Goal: Task Accomplishment & Management: Manage account settings

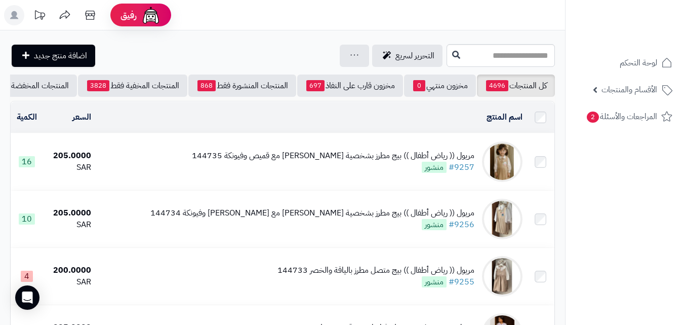
scroll to position [1069, 0]
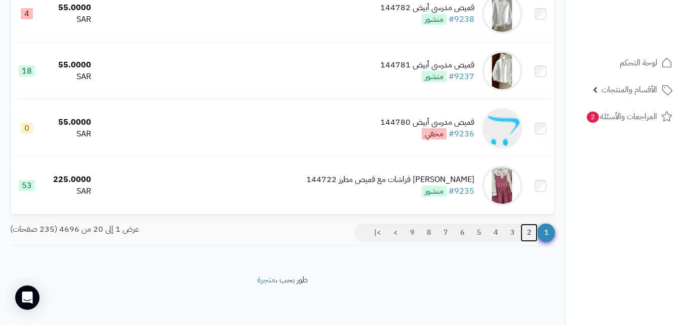
click at [523, 232] on link "2" at bounding box center [528, 232] width 17 height 18
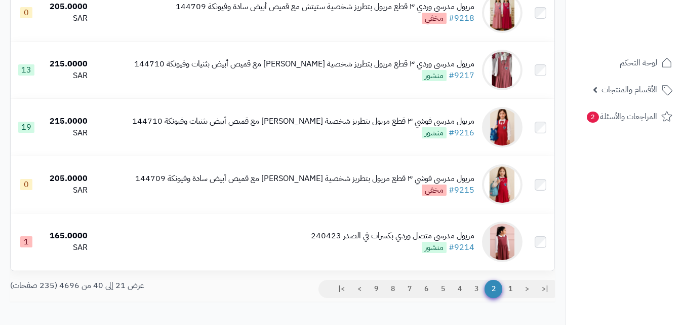
scroll to position [1007, 0]
click at [477, 293] on link "3" at bounding box center [476, 288] width 17 height 18
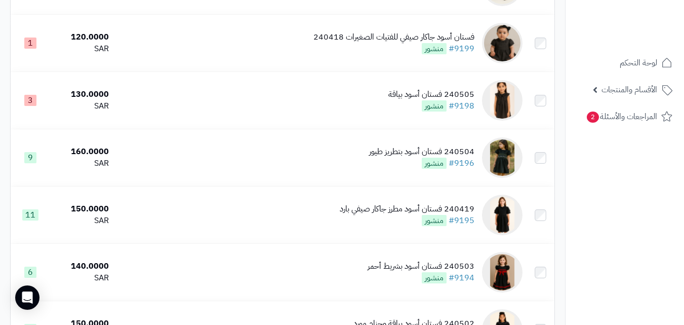
scroll to position [1069, 0]
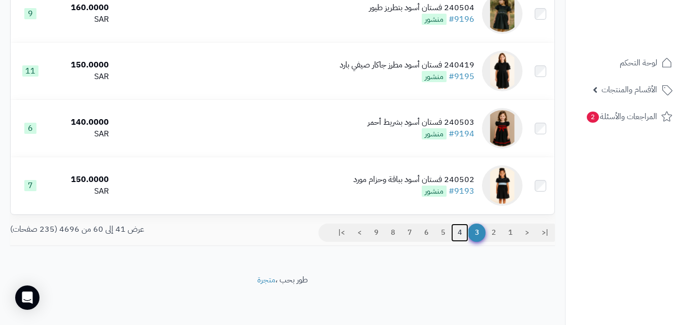
click at [459, 229] on link "4" at bounding box center [459, 232] width 17 height 18
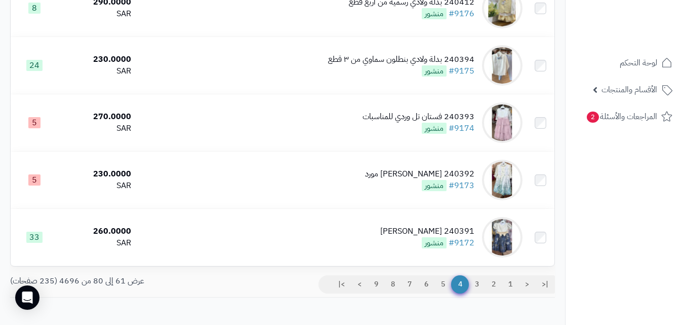
scroll to position [1069, 0]
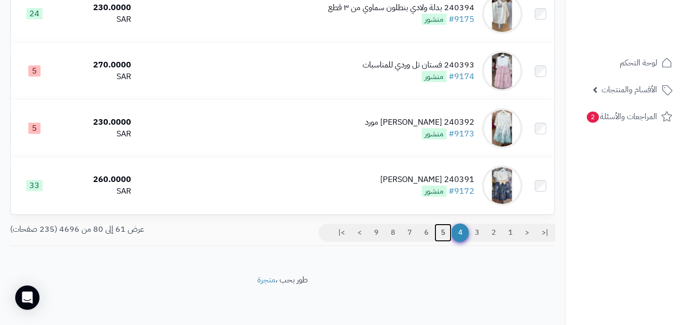
click at [442, 234] on link "5" at bounding box center [442, 232] width 17 height 18
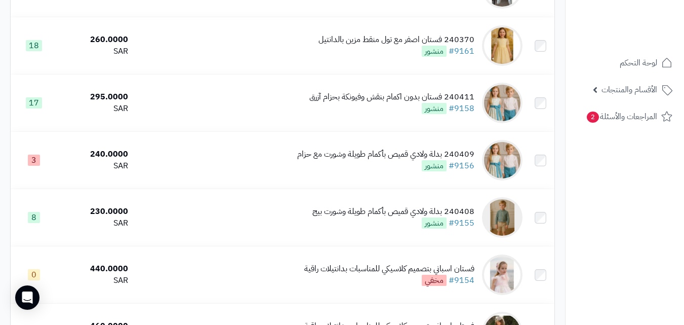
scroll to position [544, 0]
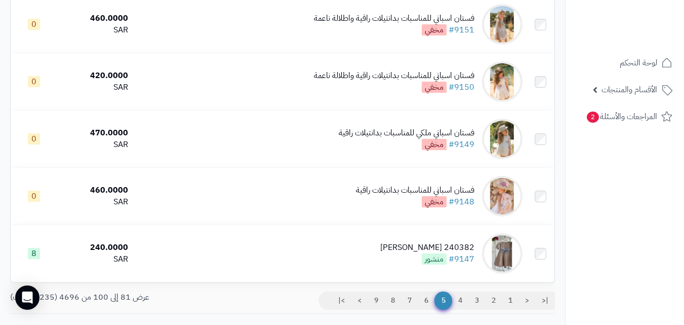
scroll to position [1069, 0]
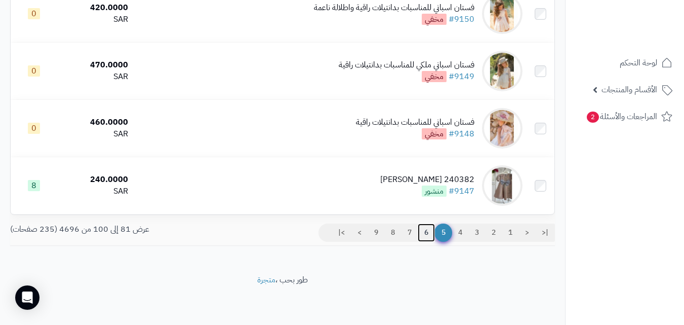
click at [426, 231] on link "6" at bounding box center [426, 232] width 17 height 18
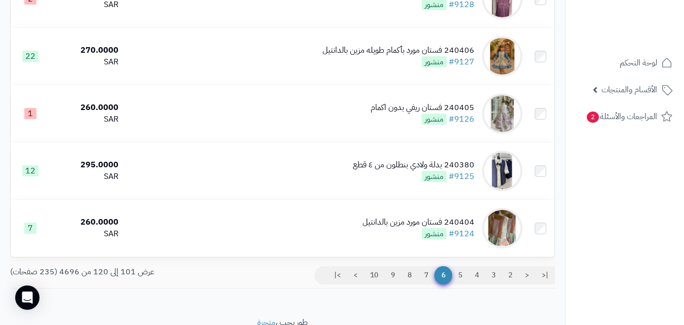
scroll to position [1069, 0]
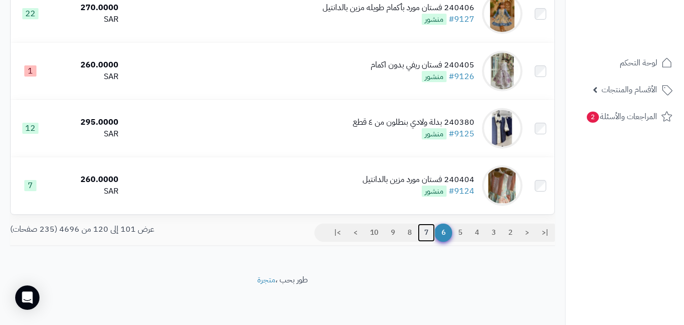
click at [422, 233] on link "7" at bounding box center [426, 232] width 17 height 18
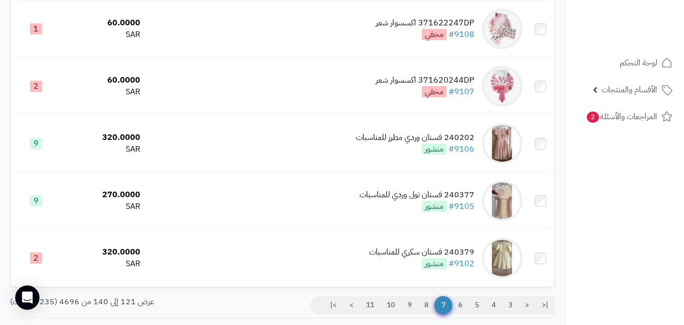
scroll to position [1069, 0]
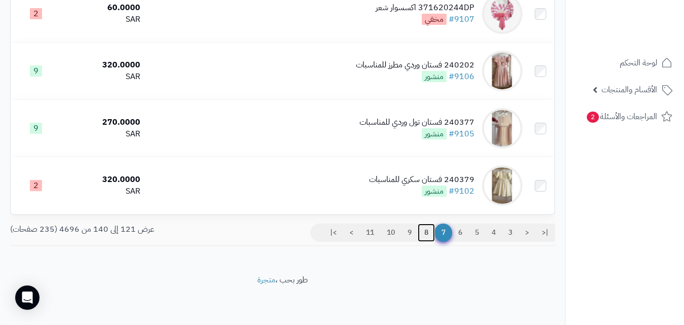
click at [420, 226] on link "8" at bounding box center [426, 232] width 17 height 18
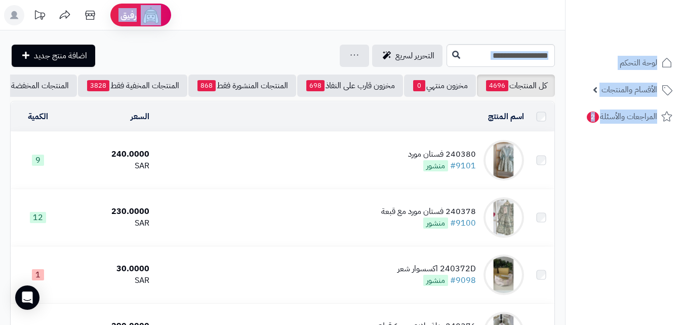
click at [683, 191] on html "رفيق ! الطلبات معالجة مكتمل إرجاع المنتجات العملاء المتواجدون الان 20392 عملاء …" at bounding box center [342, 162] width 684 height 325
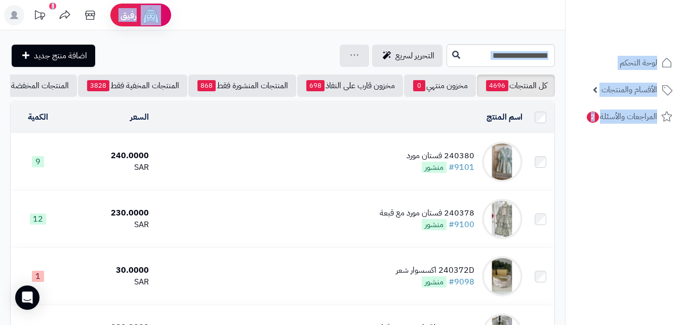
scroll to position [567, 0]
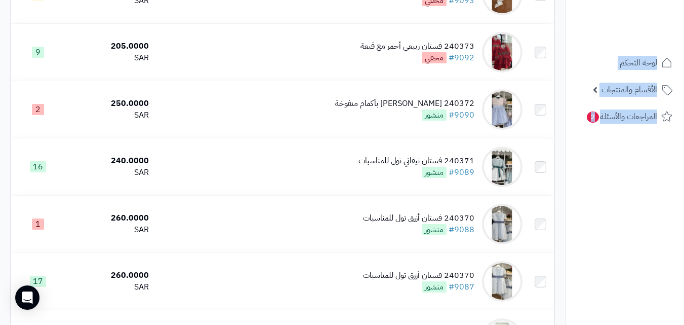
click at [631, 258] on nav "لوحة التحكم الأقسام والمنتجات المنتجات مخزون الخيارات الأقسام الماركات مواصفات …" at bounding box center [624, 175] width 119 height 325
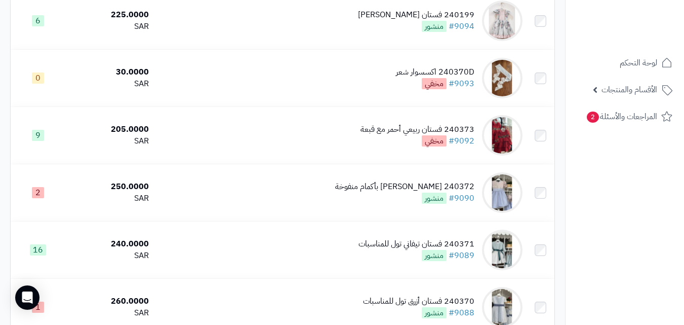
scroll to position [0, 0]
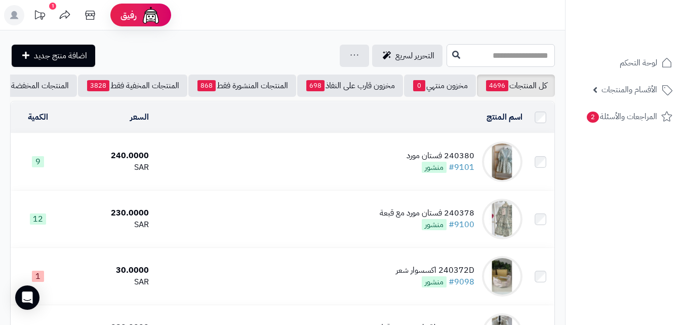
click at [542, 62] on input "text" at bounding box center [501, 55] width 108 height 23
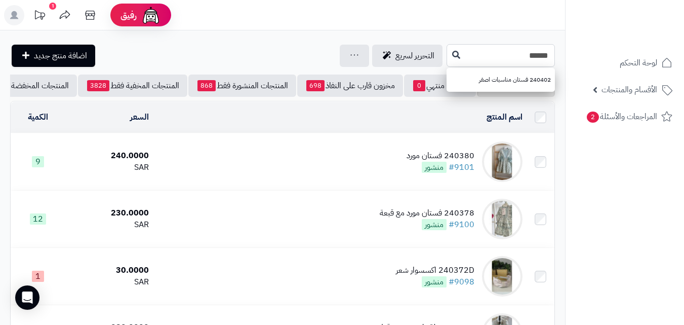
click at [447, 53] on input "******" at bounding box center [501, 55] width 108 height 23
type input "******"
click at [452, 54] on icon at bounding box center [456, 54] width 8 height 8
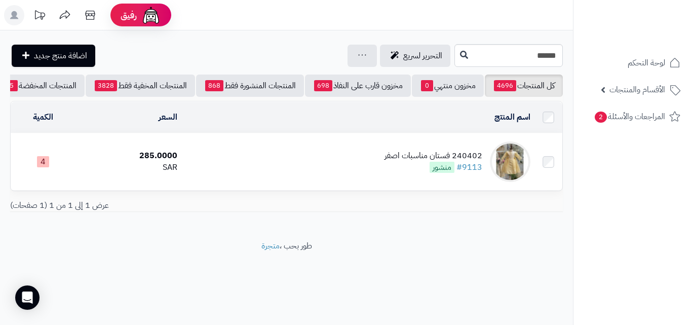
click at [341, 161] on td "240402 فستان مناسبات اصفر #9113 منشور" at bounding box center [357, 161] width 353 height 57
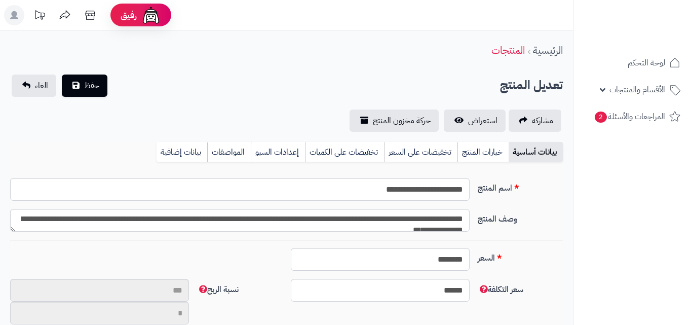
type input "**"
type input "**********"
type input "******"
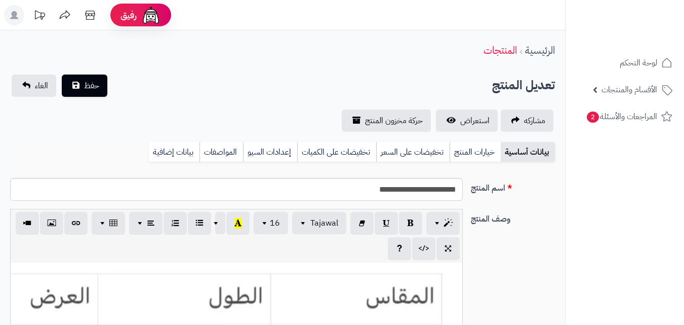
scroll to position [185, 0]
drag, startPoint x: 476, startPoint y: 160, endPoint x: 470, endPoint y: 160, distance: 6.1
click at [476, 160] on link "خيارات المنتج" at bounding box center [475, 152] width 51 height 20
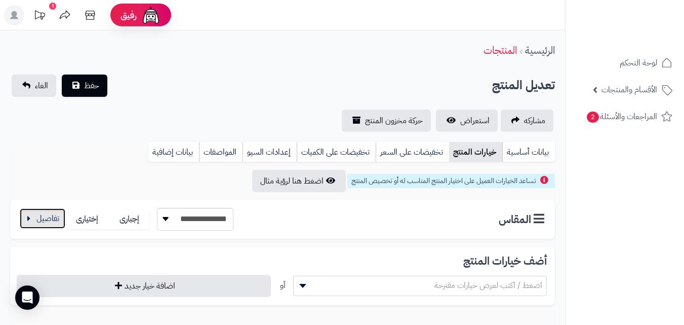
click at [41, 213] on button "button" at bounding box center [43, 218] width 46 height 20
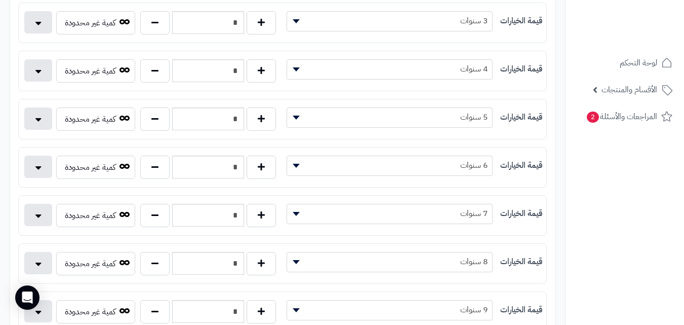
scroll to position [567, 0]
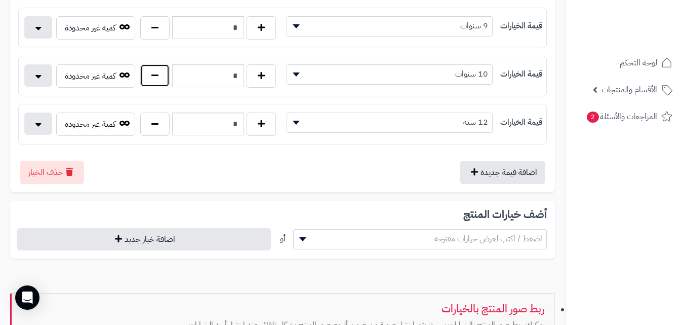
click at [160, 72] on button "button" at bounding box center [154, 75] width 29 height 23
type input "*"
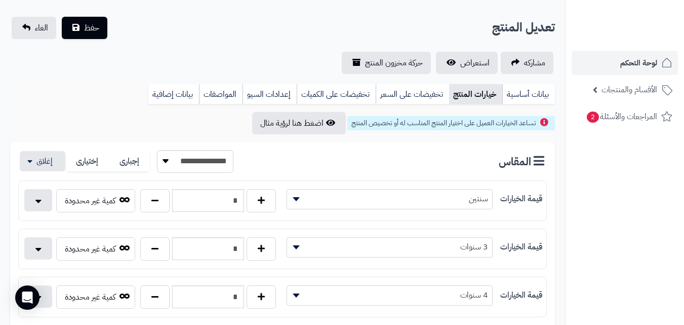
scroll to position [26, 0]
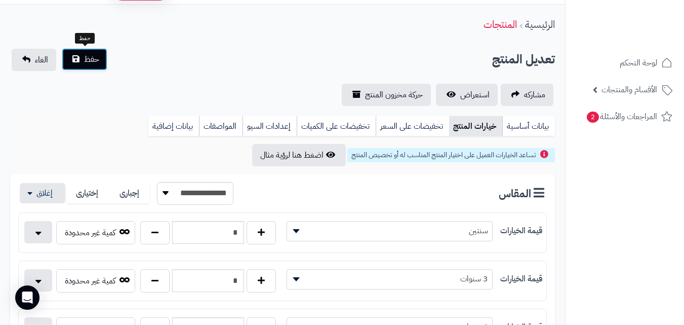
click at [84, 49] on button "حفظ" at bounding box center [85, 59] width 46 height 22
